Goal: Navigation & Orientation: Understand site structure

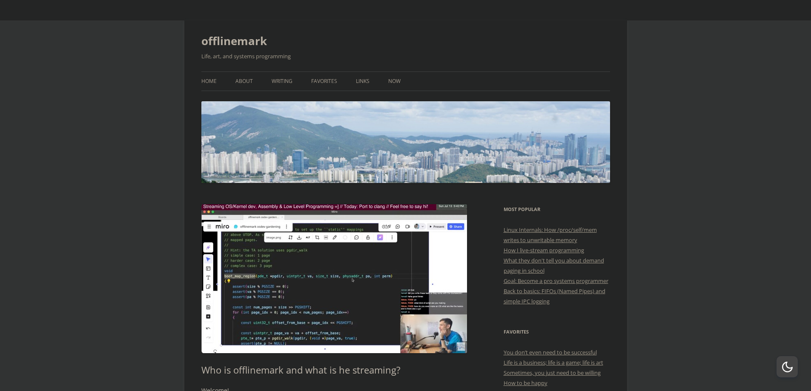
click at [217, 77] on ul "Home About Writing Favorites Links Now" at bounding box center [405, 82] width 409 height 20
click at [212, 80] on link "Home" at bounding box center [208, 81] width 15 height 19
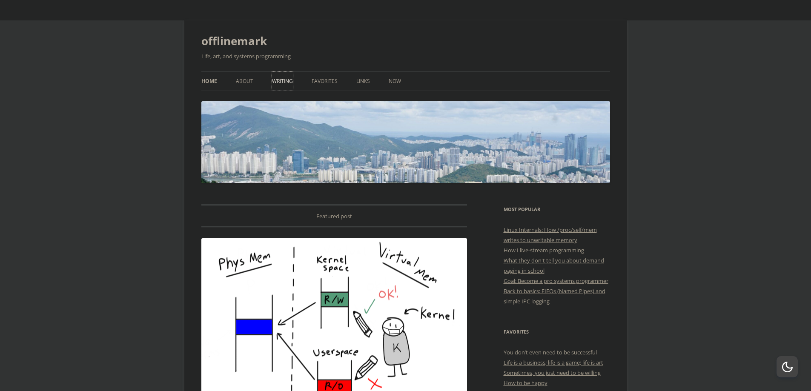
click at [279, 80] on link "Writing" at bounding box center [282, 81] width 21 height 19
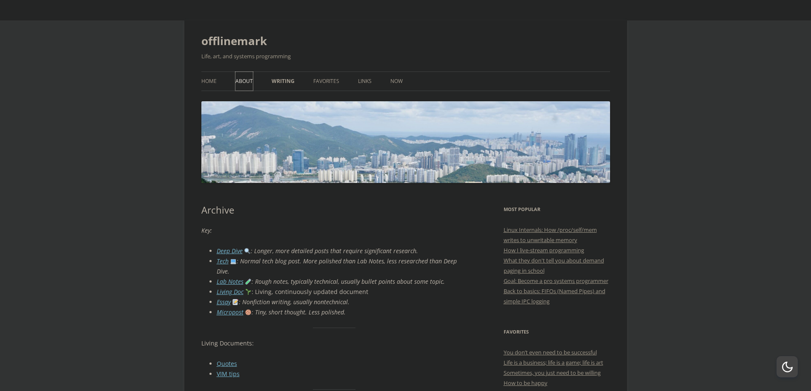
click at [243, 83] on link "About" at bounding box center [243, 81] width 17 height 19
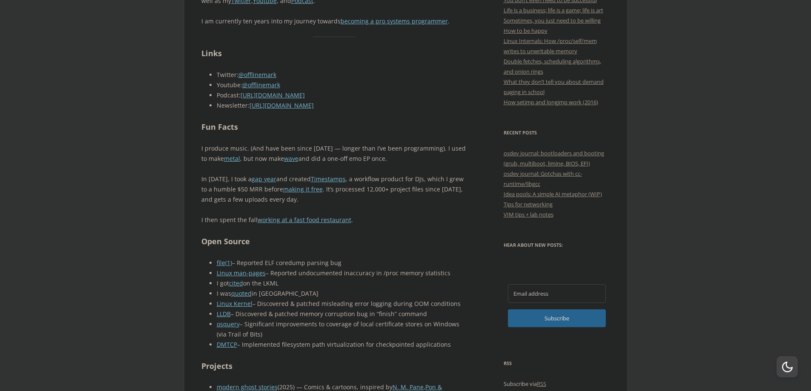
scroll to position [43, 0]
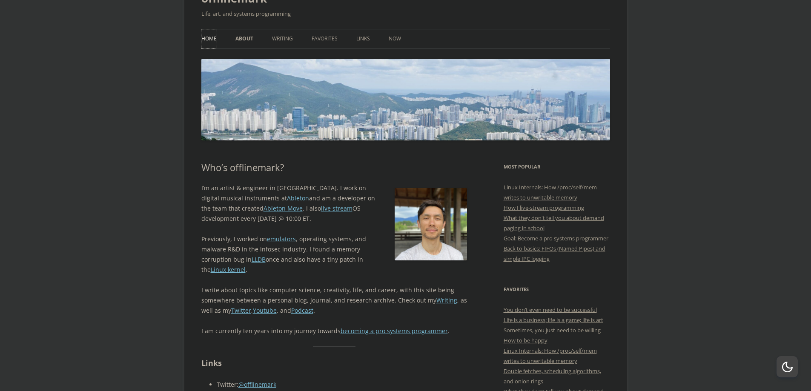
click at [209, 39] on link "Home" at bounding box center [208, 38] width 15 height 19
